Goal: Information Seeking & Learning: Find specific fact

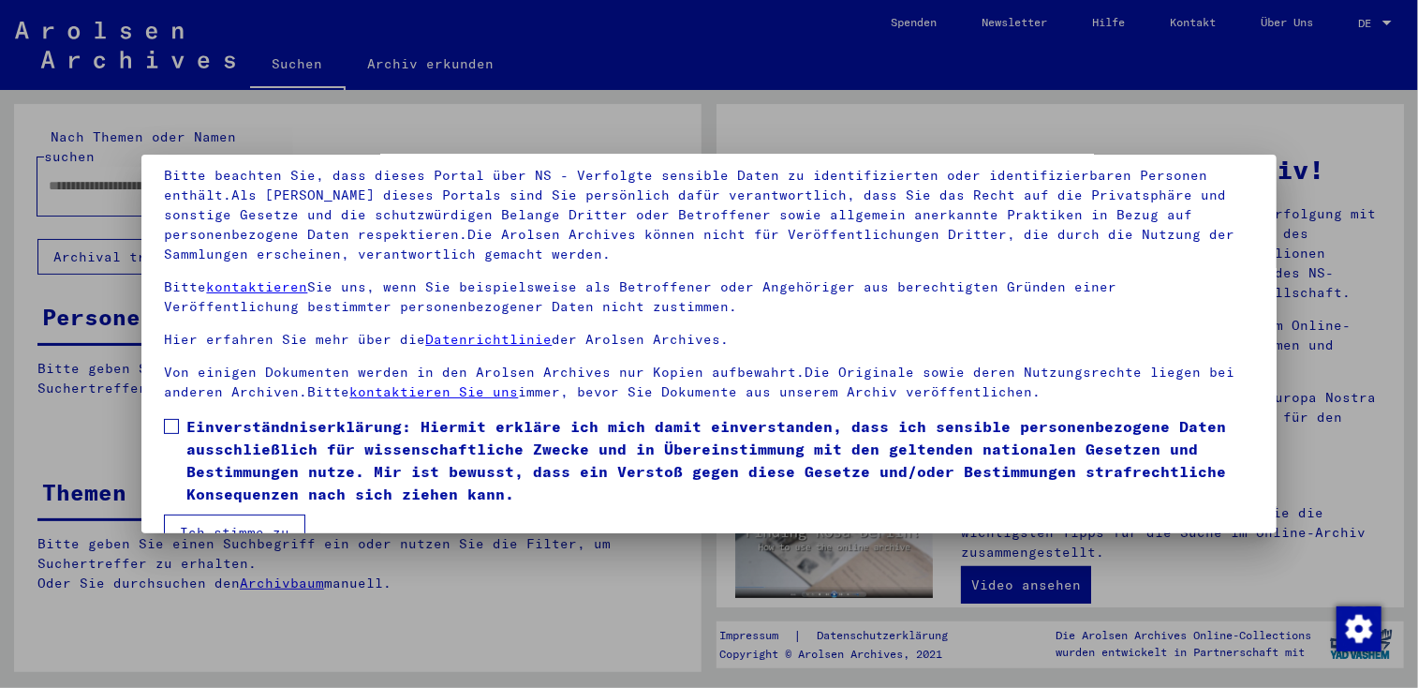
scroll to position [162, 0]
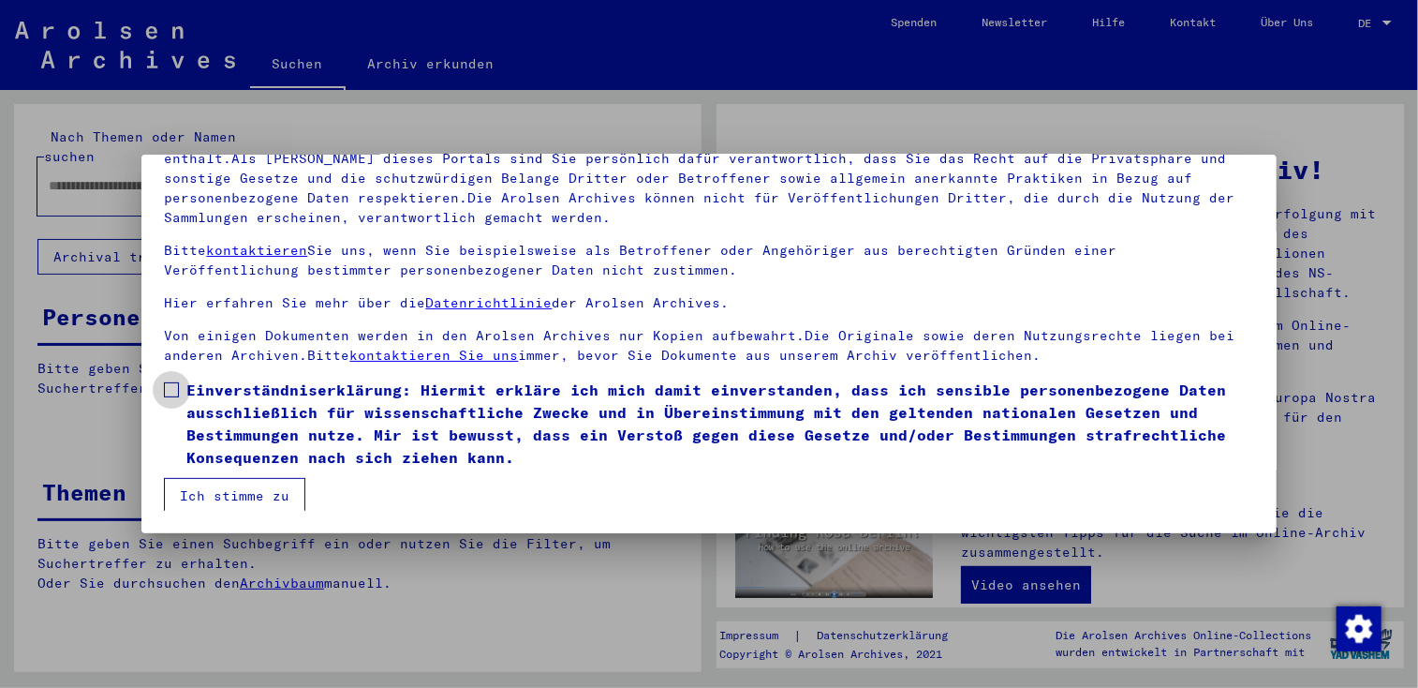
click at [164, 396] on span at bounding box center [171, 389] width 15 height 15
click at [250, 497] on button "Ich stimme zu" at bounding box center [234, 496] width 141 height 36
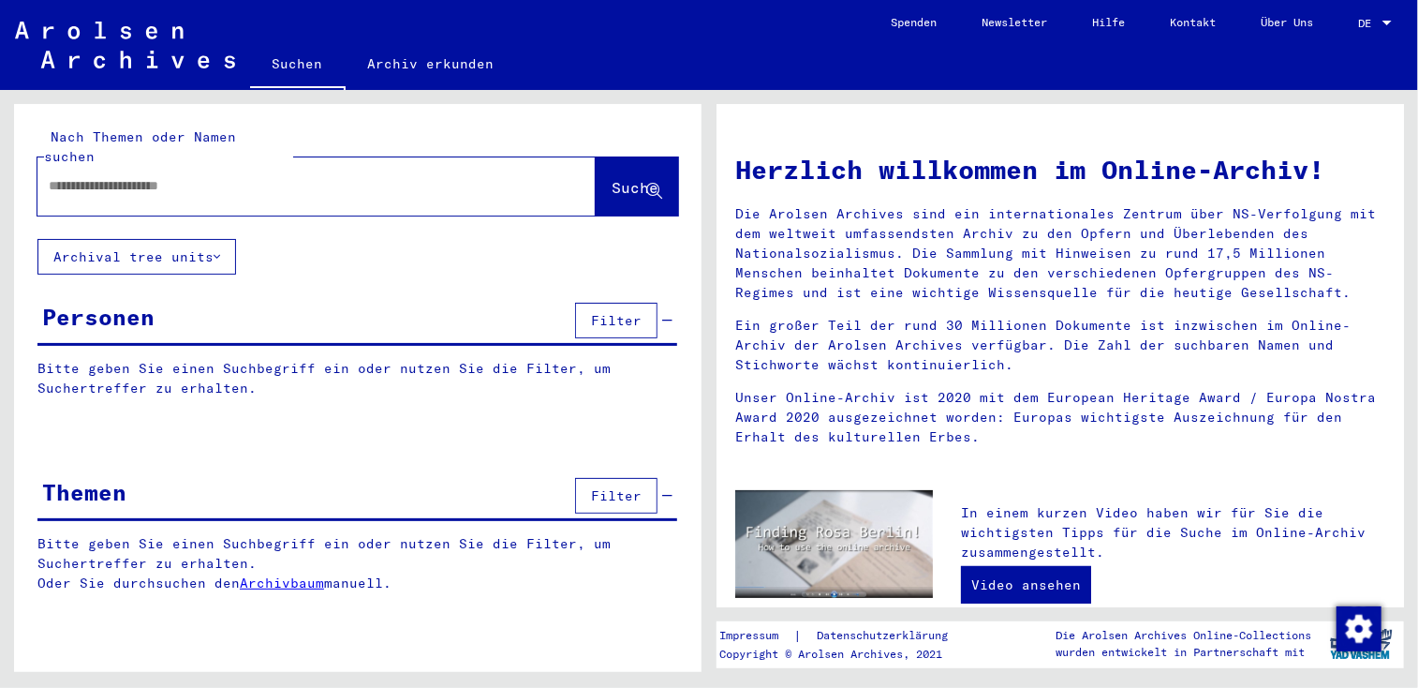
click at [233, 176] on input "text" at bounding box center [294, 186] width 491 height 20
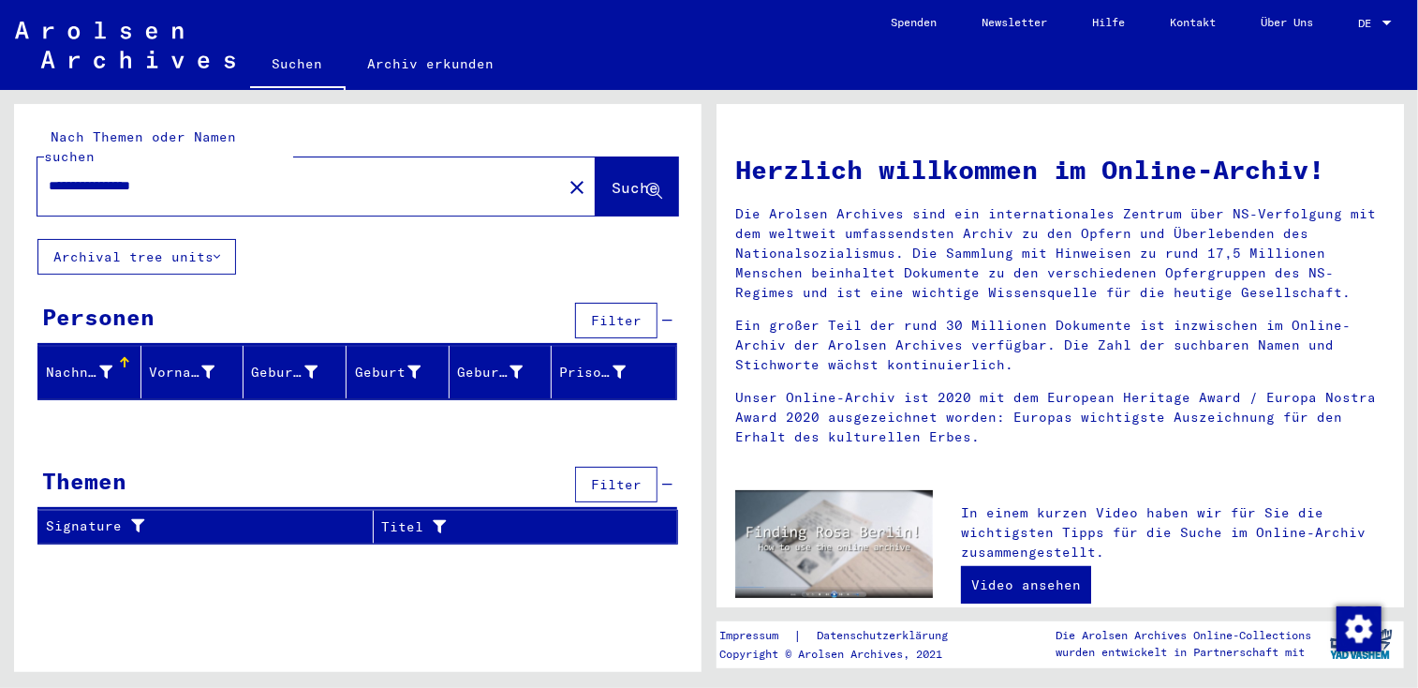
click at [123, 176] on input "**********" at bounding box center [294, 186] width 491 height 20
type input "**********"
click at [612, 178] on span "Suche" at bounding box center [635, 187] width 47 height 19
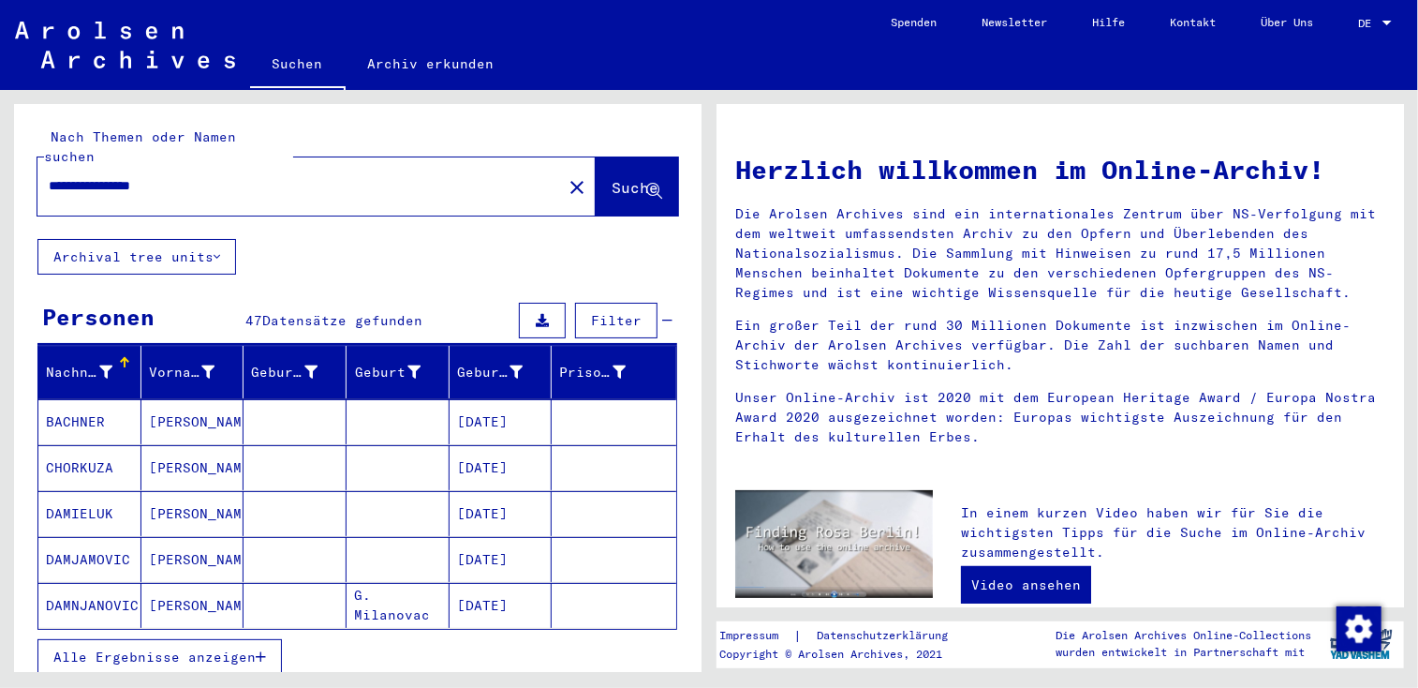
click at [544, 232] on div "**********" at bounding box center [358, 473] width 688 height 739
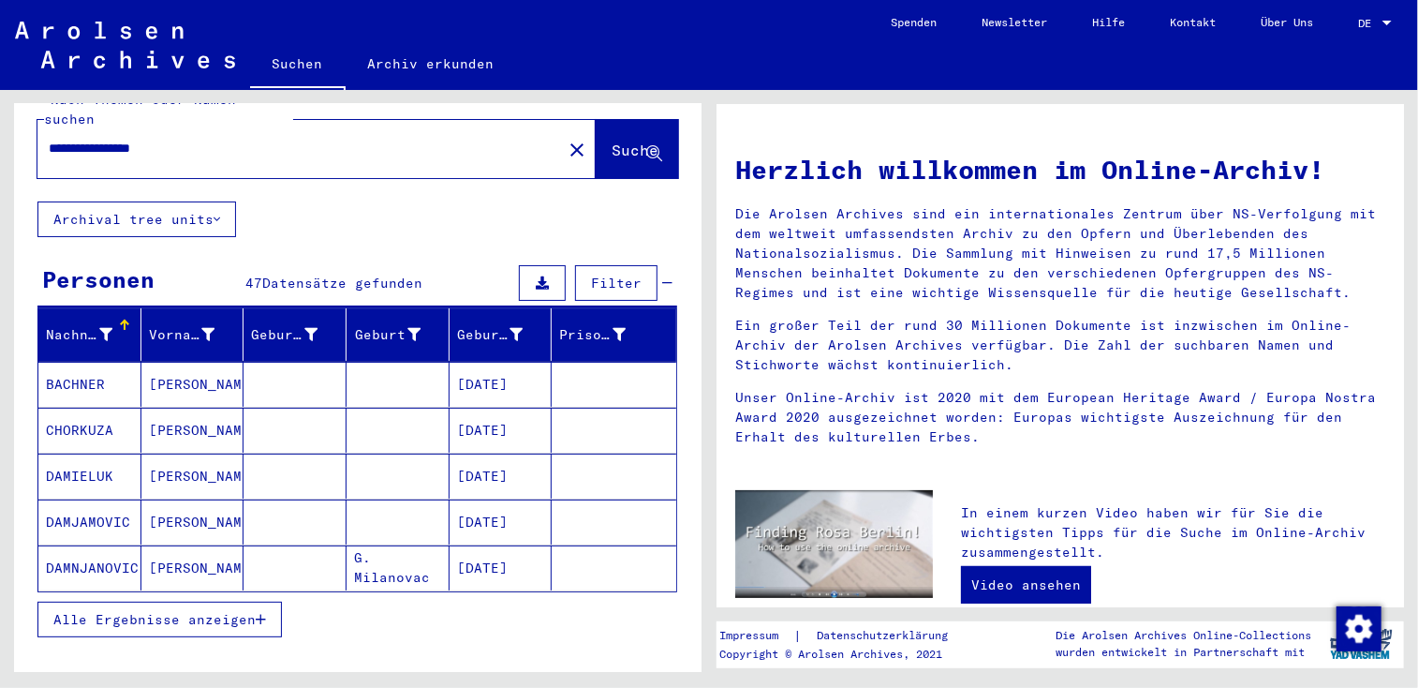
scroll to position [131, 0]
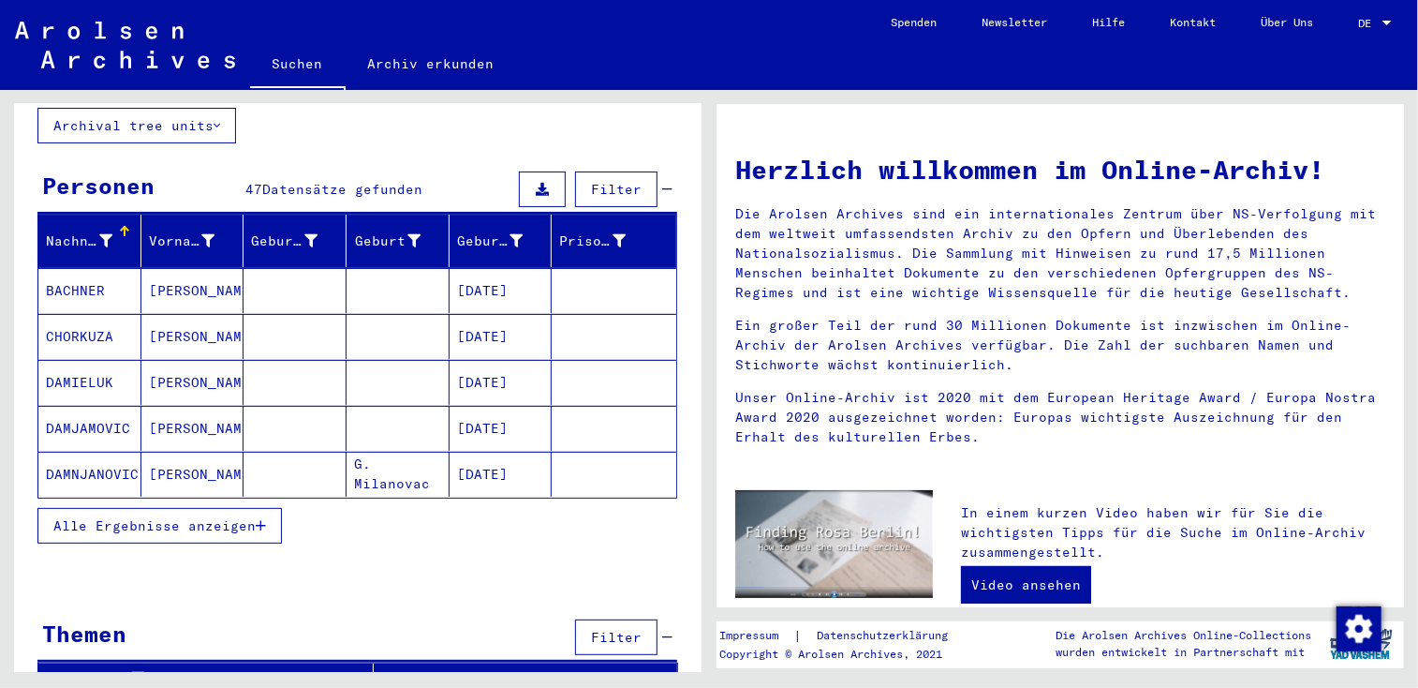
click at [246, 517] on span "Alle Ergebnisse anzeigen" at bounding box center [154, 525] width 202 height 17
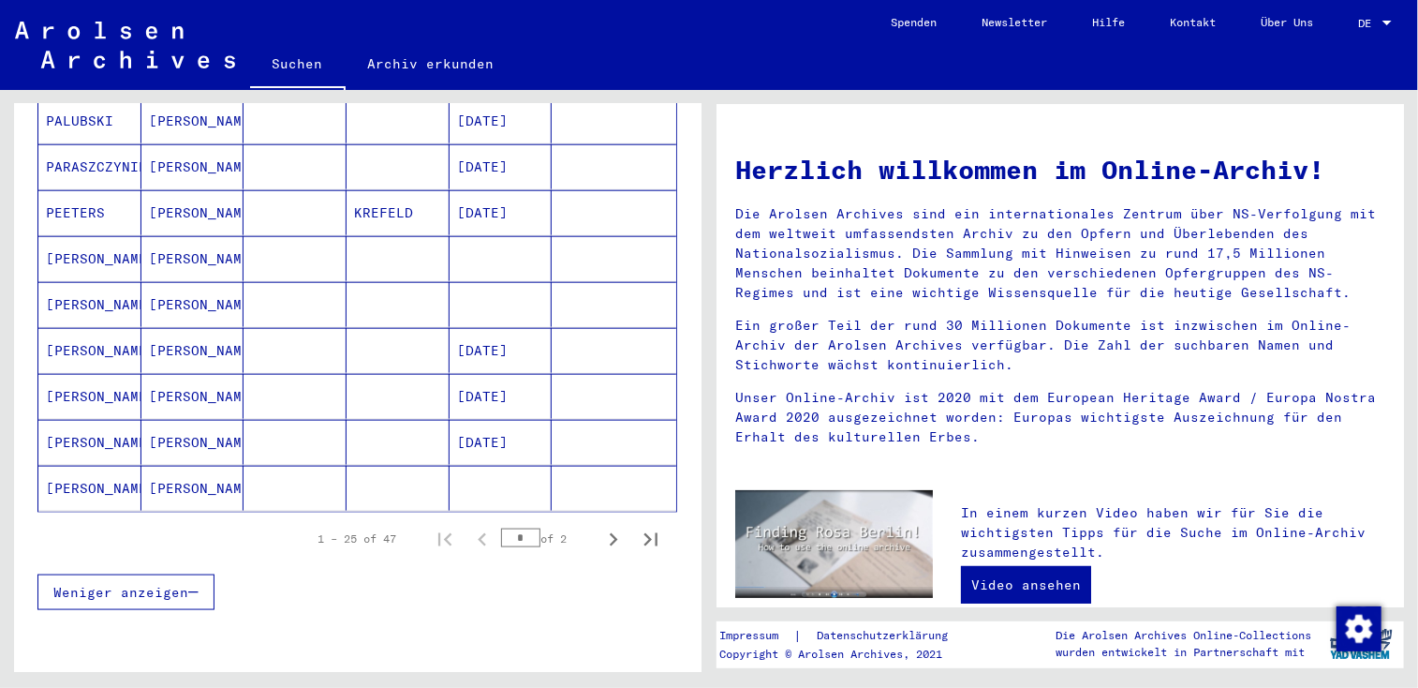
scroll to position [1083, 0]
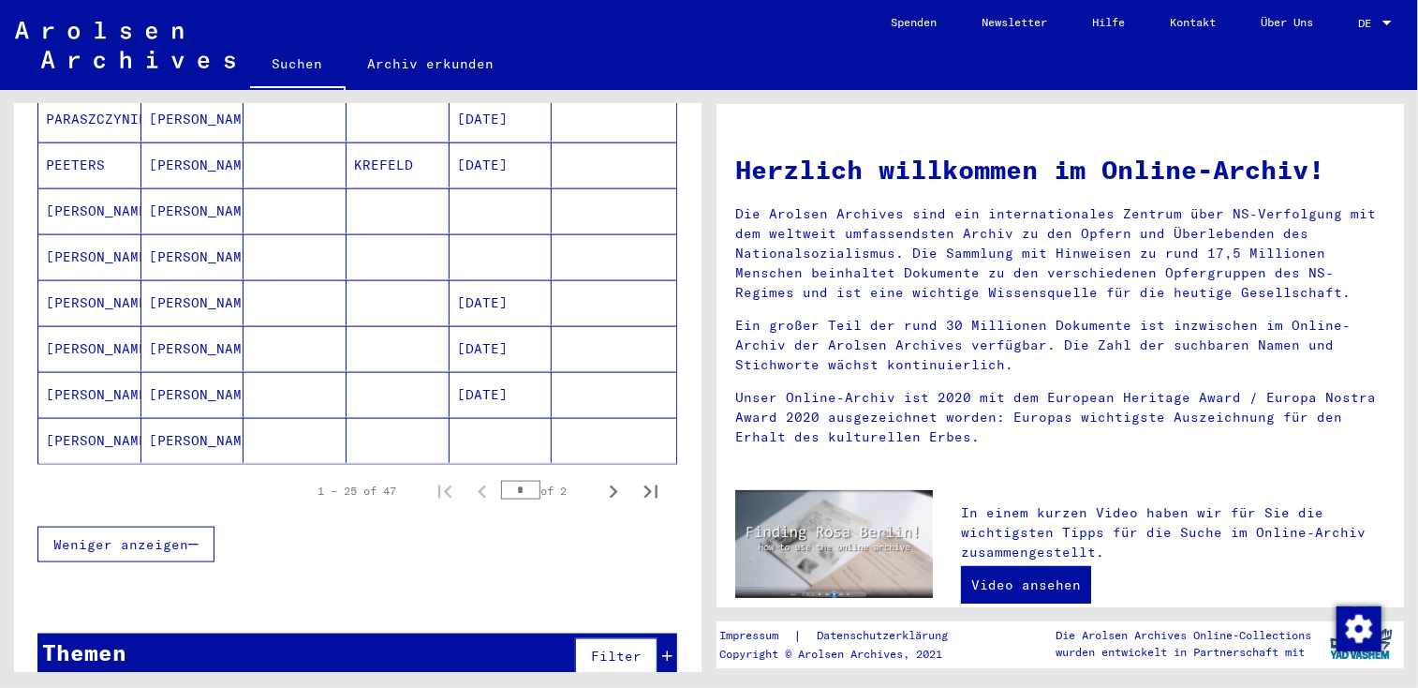
click at [70, 188] on mat-cell "[PERSON_NAME]" at bounding box center [89, 210] width 103 height 45
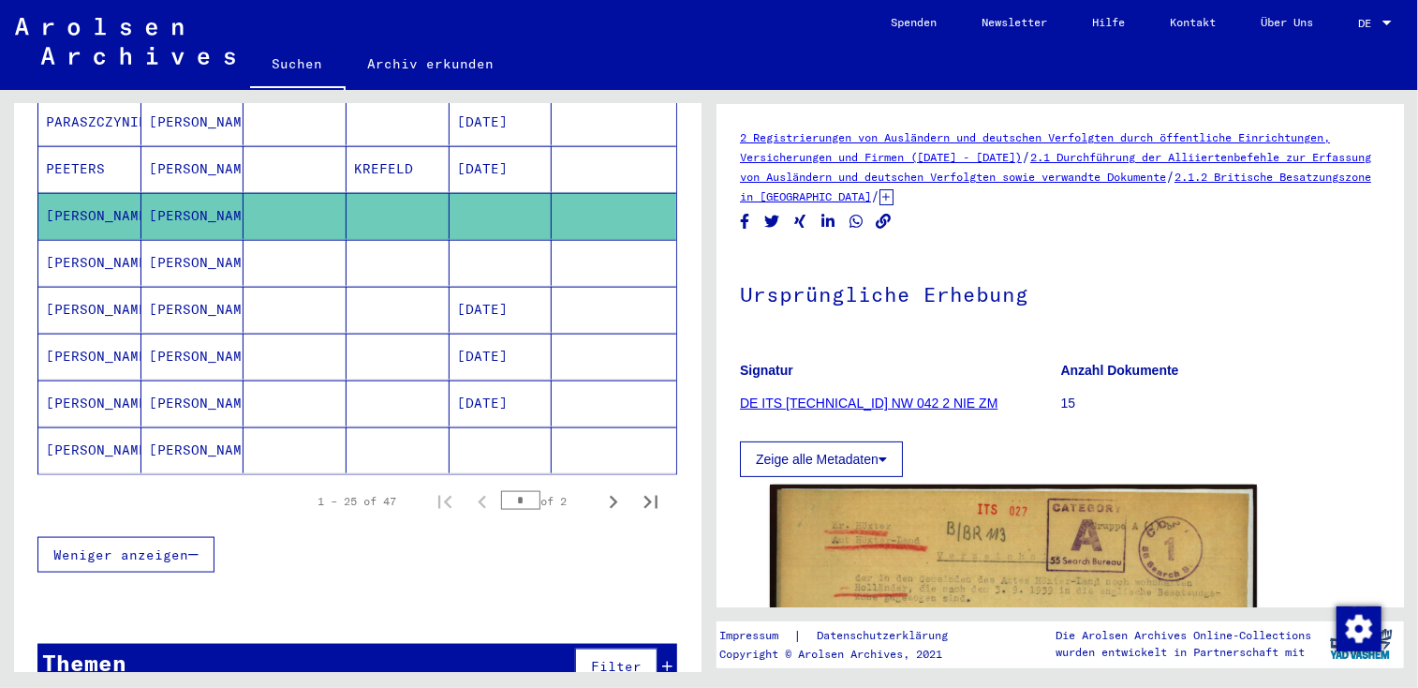
scroll to position [1102, 0]
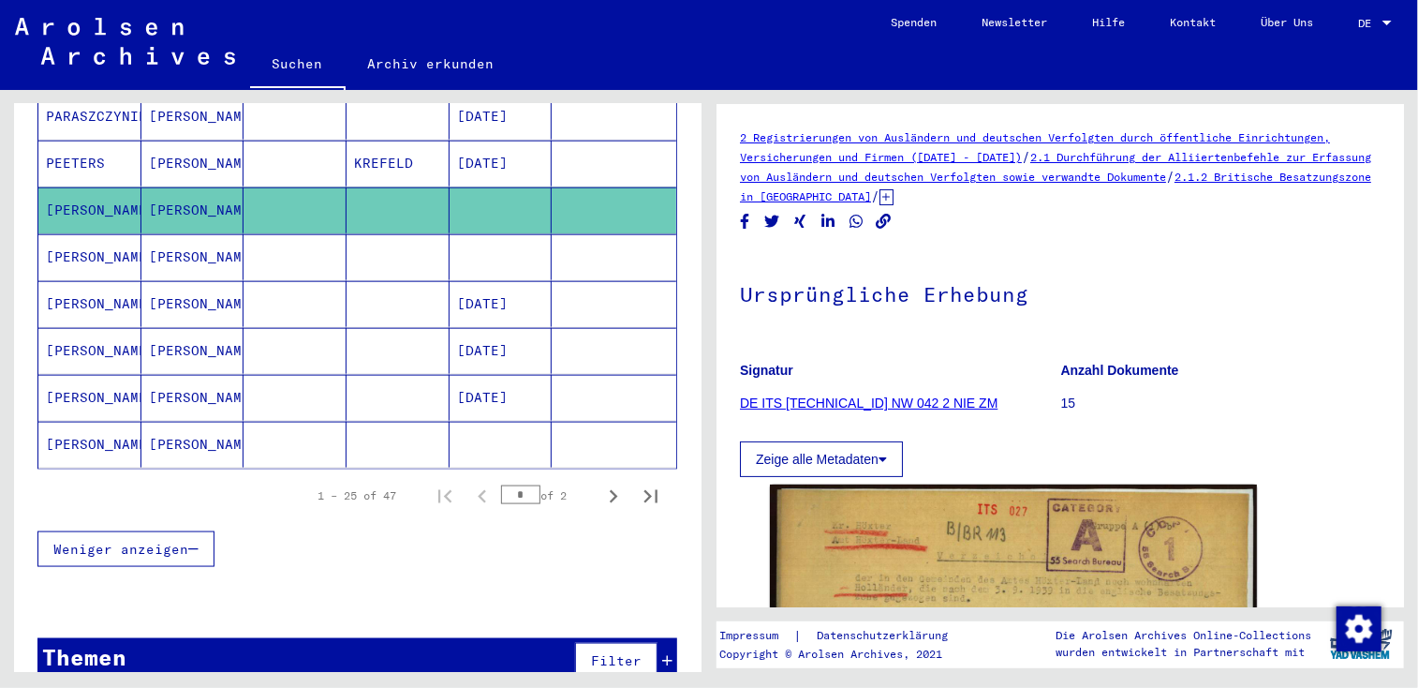
click at [1415, 566] on div "2 Registrierungen von Ausländern und deutschen Verfolgten durch öffentliche Ein…" at bounding box center [1064, 381] width 709 height 582
drag, startPoint x: 1415, startPoint y: 566, endPoint x: 1310, endPoint y: 456, distance: 151.7
click at [1310, 456] on div "Zeige alle Metadaten" at bounding box center [1060, 454] width 641 height 45
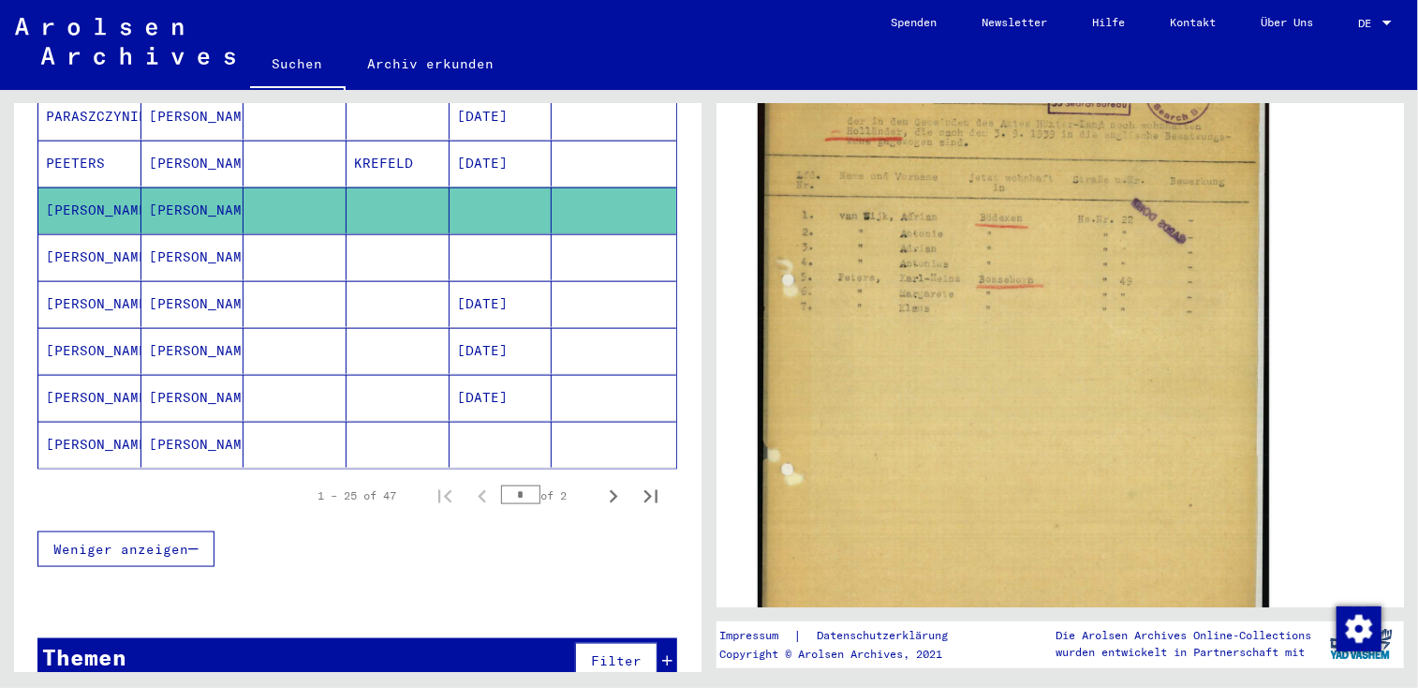
scroll to position [440, 0]
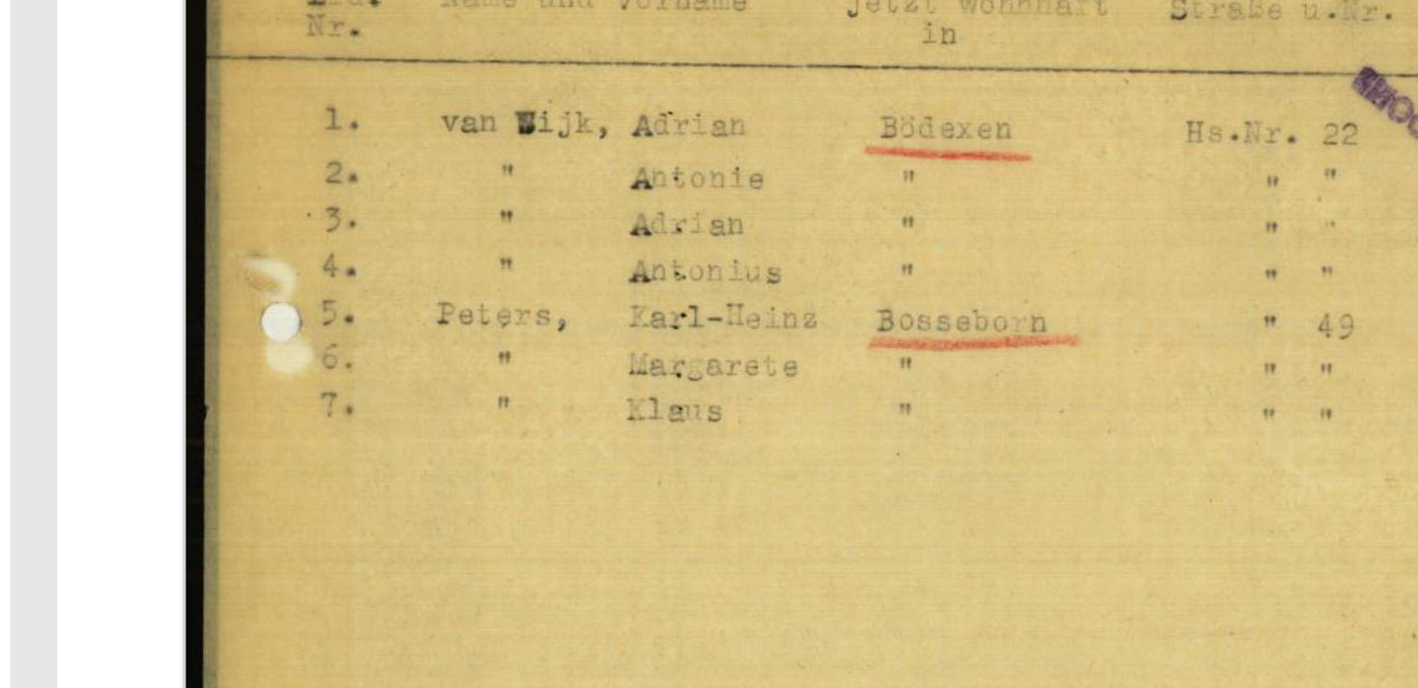
click at [1084, 294] on img at bounding box center [1013, 382] width 511 height 710
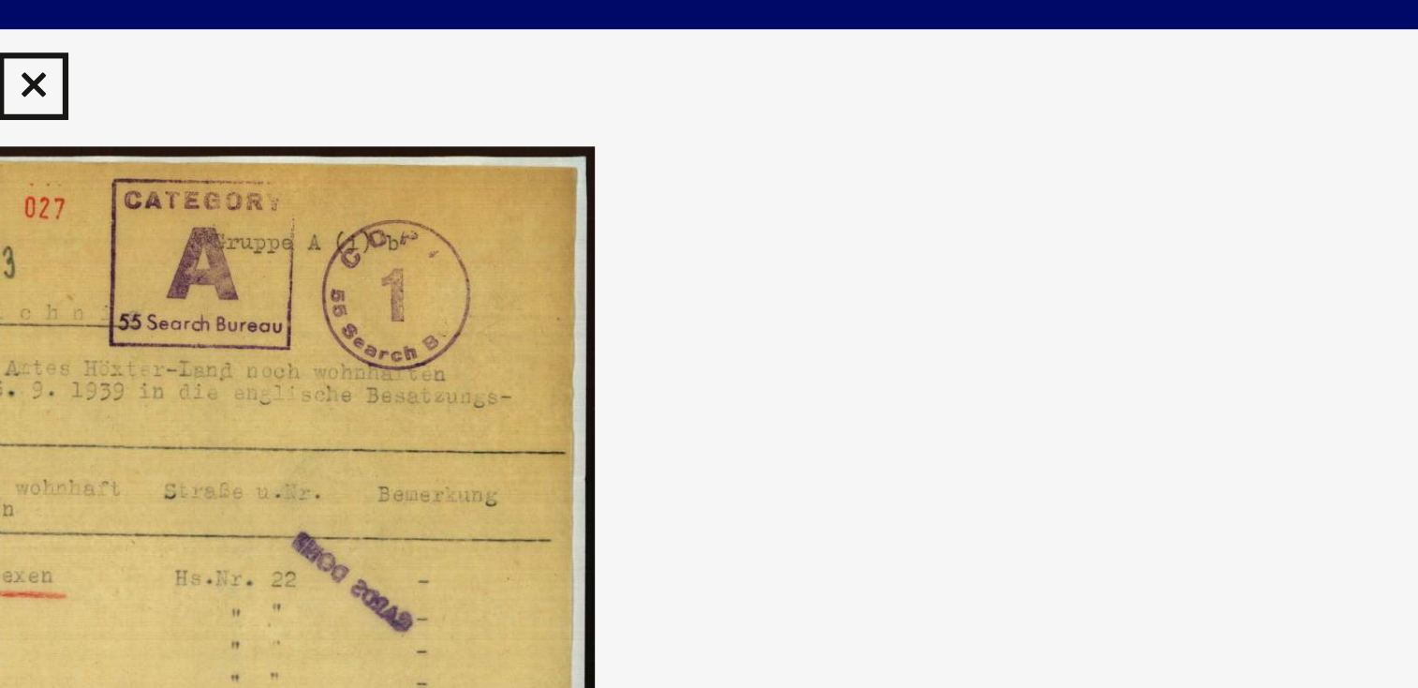
click at [1084, 113] on img at bounding box center [708, 297] width 1134 height 500
click at [857, 141] on img at bounding box center [708, 297] width 1134 height 500
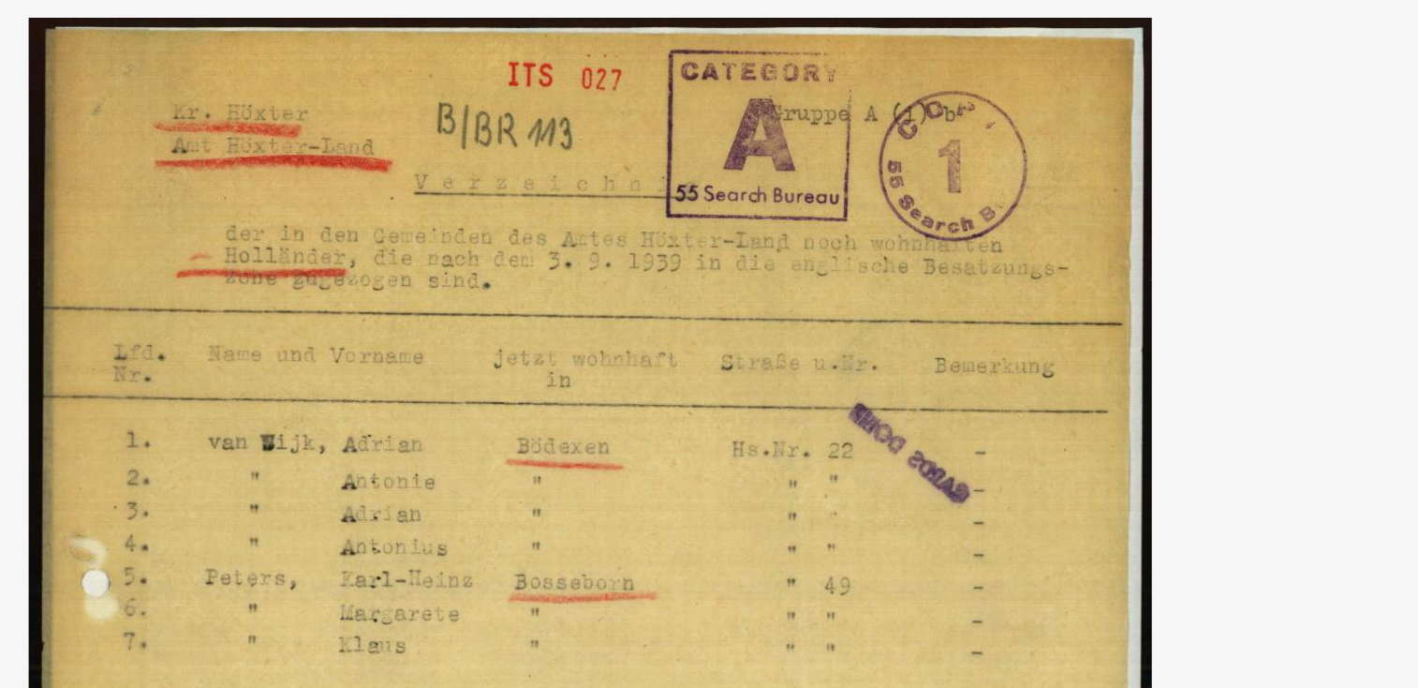
drag, startPoint x: 698, startPoint y: 178, endPoint x: 703, endPoint y: 170, distance: 10.1
click at [703, 170] on img at bounding box center [708, 297] width 1134 height 500
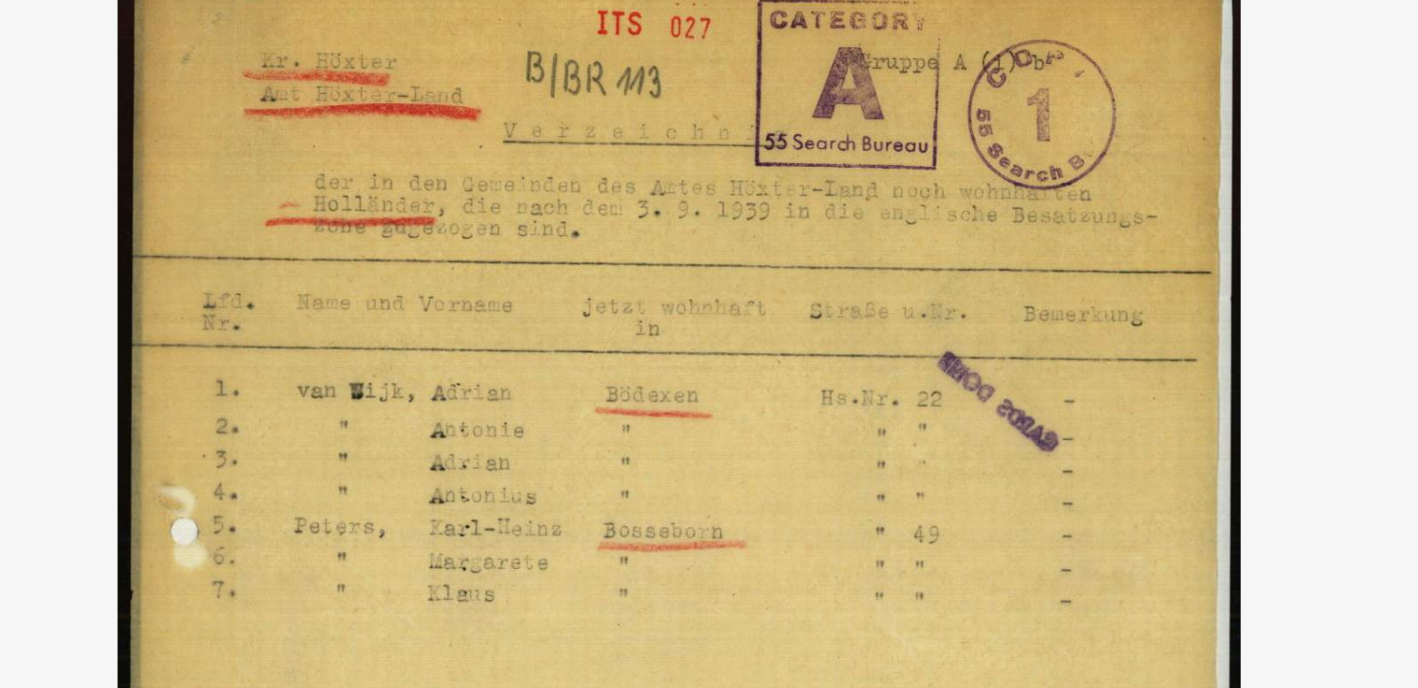
click at [901, 150] on img at bounding box center [708, 297] width 1134 height 500
